Goal: Task Accomplishment & Management: Manage account settings

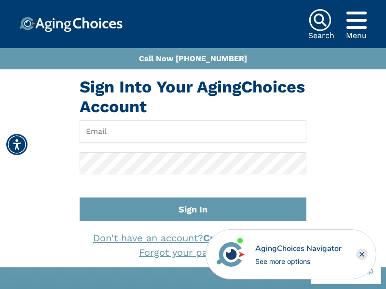
scroll to position [307, 0]
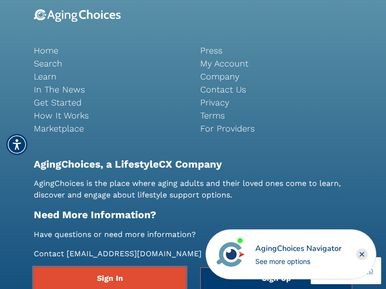
click at [109, 278] on link "Sign In" at bounding box center [110, 279] width 152 height 22
